Goal: Obtain resource: Obtain resource

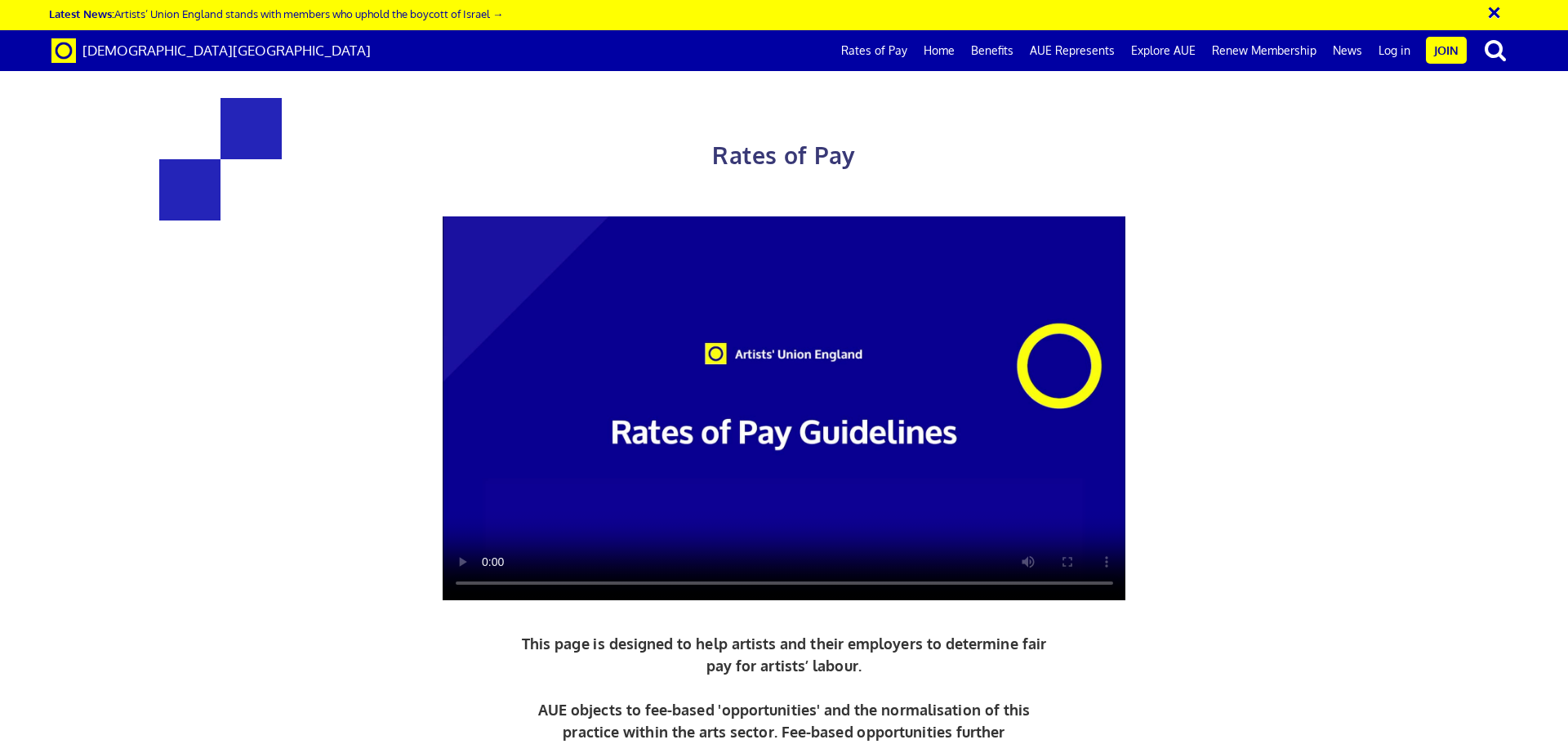
scroll to position [0, 25]
click at [874, 41] on link "Rates of Pay" at bounding box center [875, 51] width 83 height 41
click at [875, 47] on link "Rates of Pay" at bounding box center [875, 51] width 83 height 41
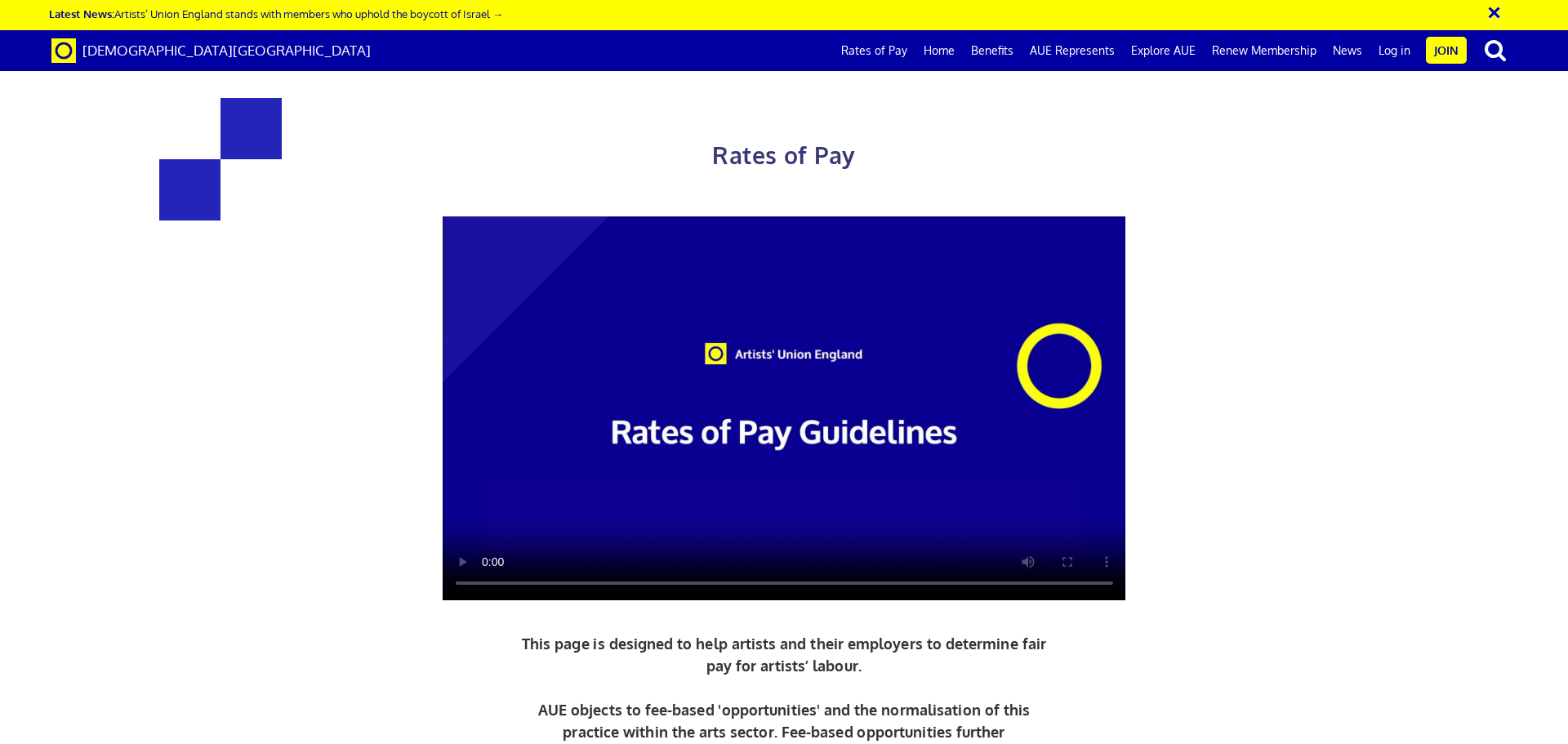
drag, startPoint x: 934, startPoint y: 142, endPoint x: 1077, endPoint y: 257, distance: 183.5
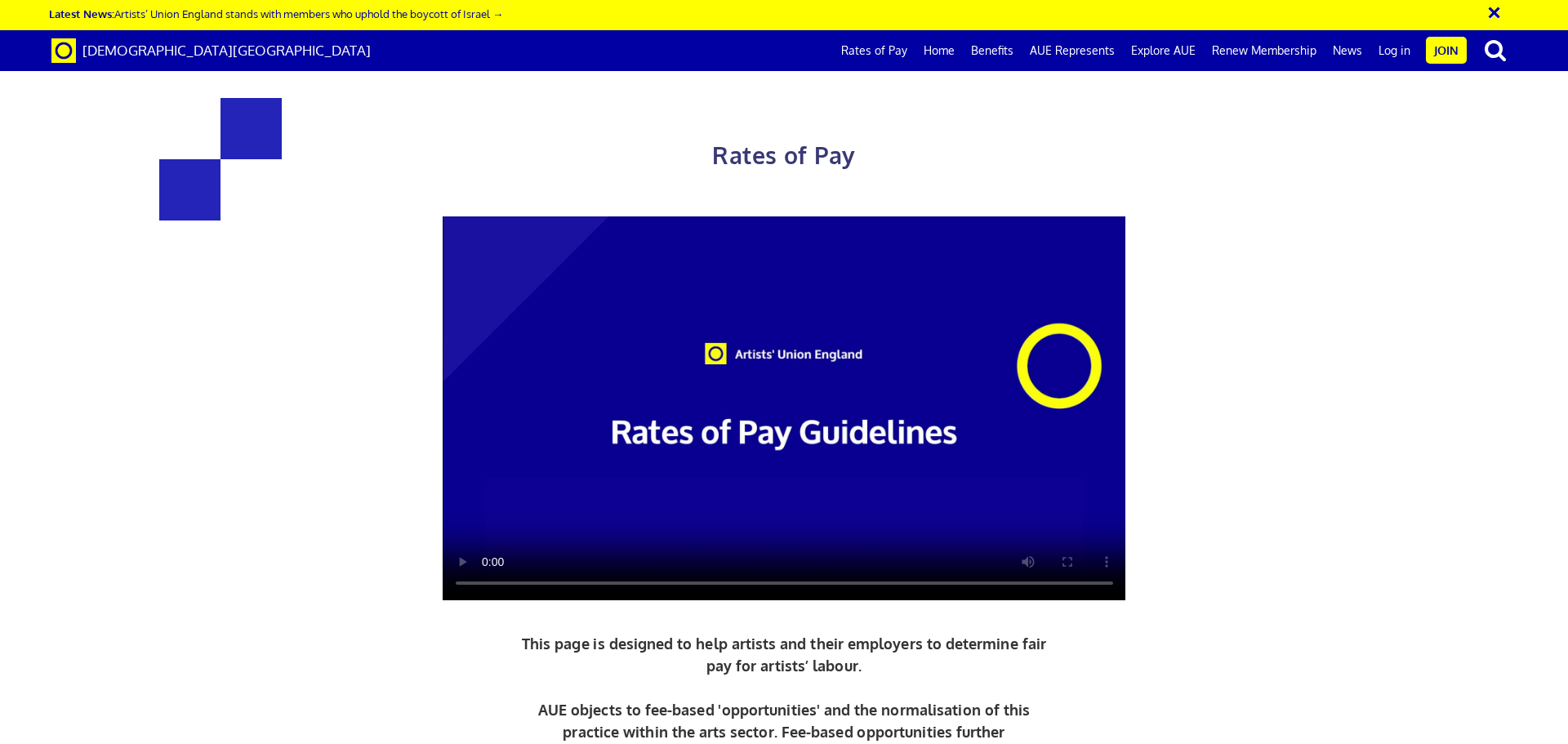
drag, startPoint x: 962, startPoint y: 236, endPoint x: 987, endPoint y: 299, distance: 67.8
drag, startPoint x: 720, startPoint y: 217, endPoint x: 935, endPoint y: 269, distance: 221.2
